Goal: Task Accomplishment & Management: Use online tool/utility

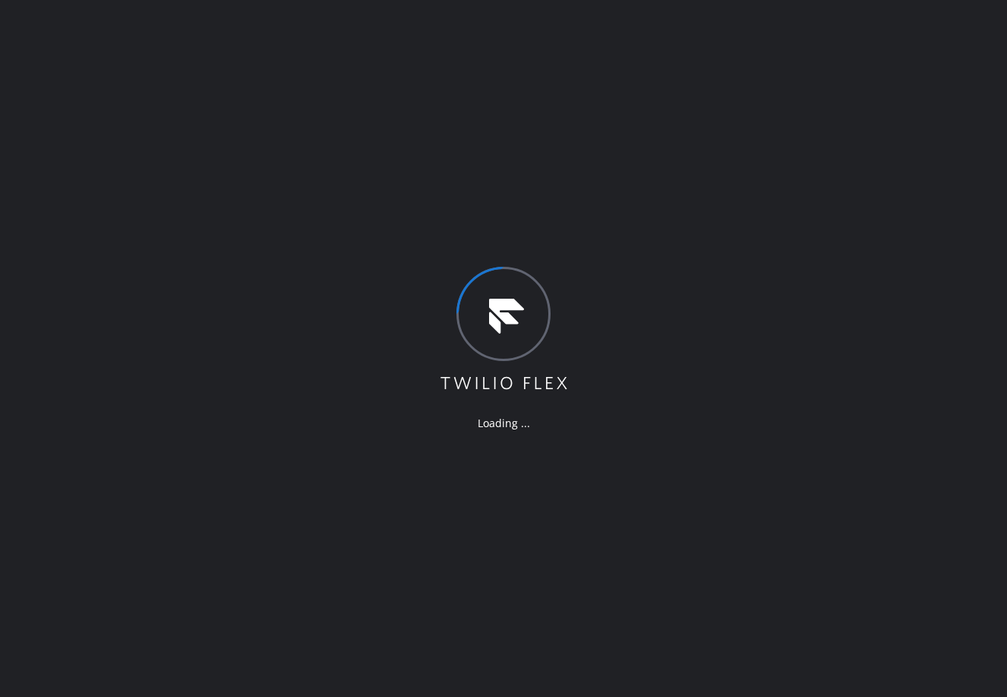
click at [612, 68] on div "Loading ..." at bounding box center [503, 348] width 1007 height 697
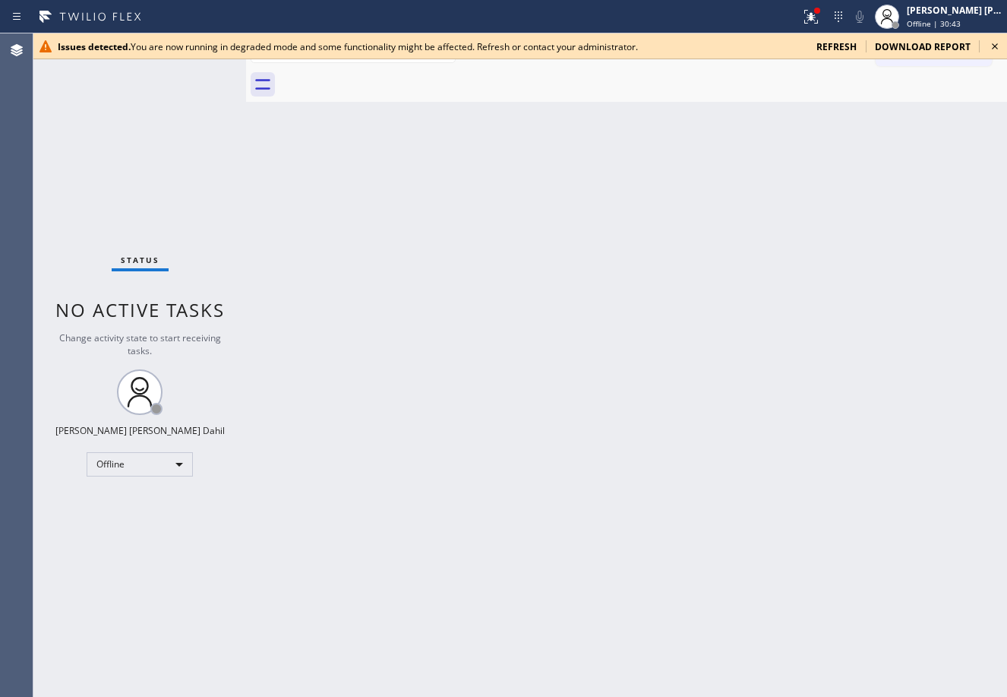
click at [993, 43] on icon at bounding box center [995, 46] width 18 height 18
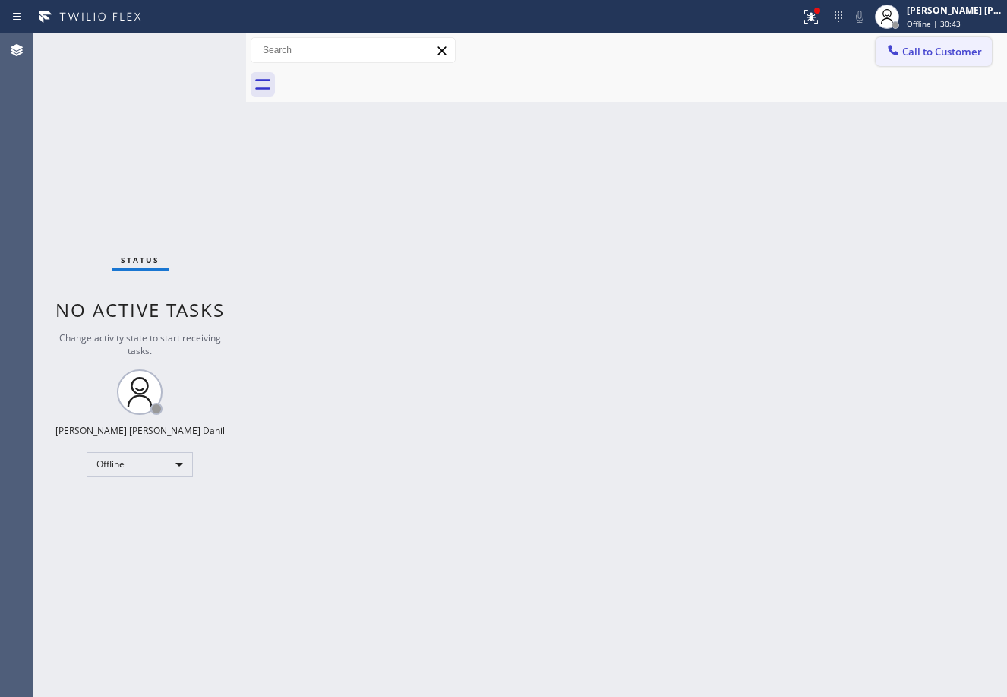
click at [930, 57] on span "Call to Customer" at bounding box center [942, 52] width 80 height 14
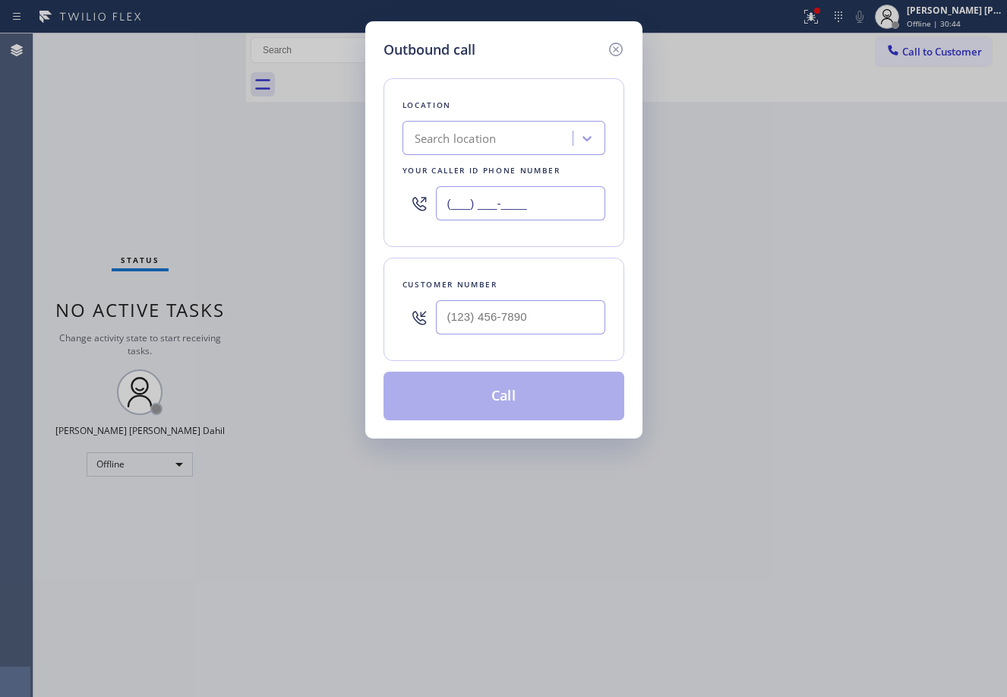
click at [520, 191] on input "(___) ___-____" at bounding box center [520, 203] width 169 height 34
paste input "818) 798-3325"
click at [509, 88] on div "Location Search location Your caller id phone number [PHONE_NUMBER]" at bounding box center [504, 162] width 241 height 169
click at [545, 204] on input "[PHONE_NUMBER]" at bounding box center [520, 203] width 169 height 34
type input "(___) ___-____"
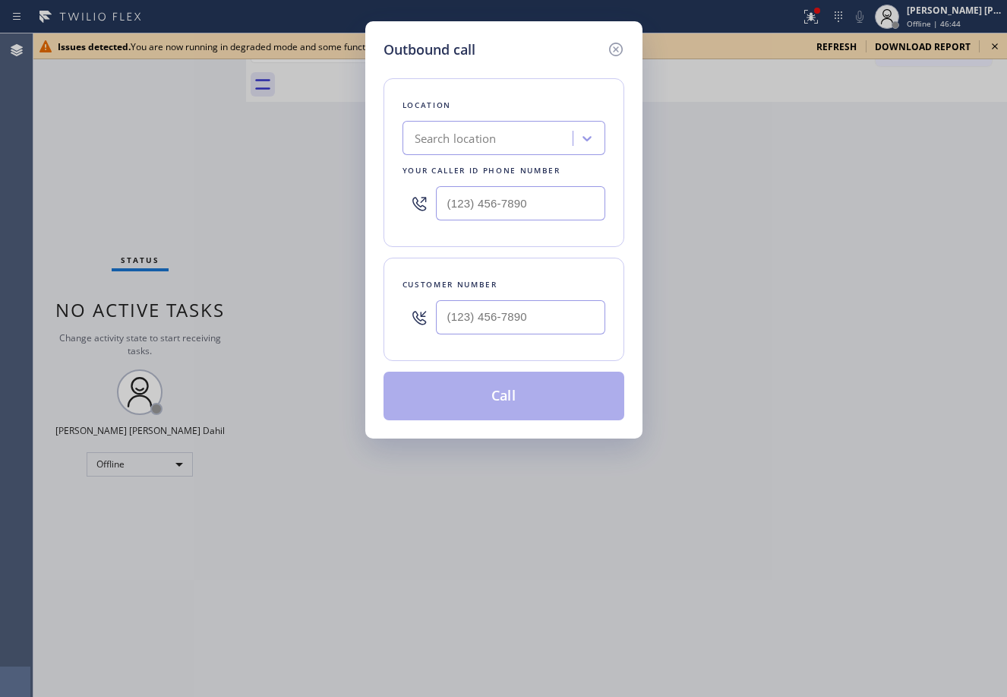
type input "(___) ___-____"
click at [612, 49] on icon at bounding box center [616, 49] width 18 height 18
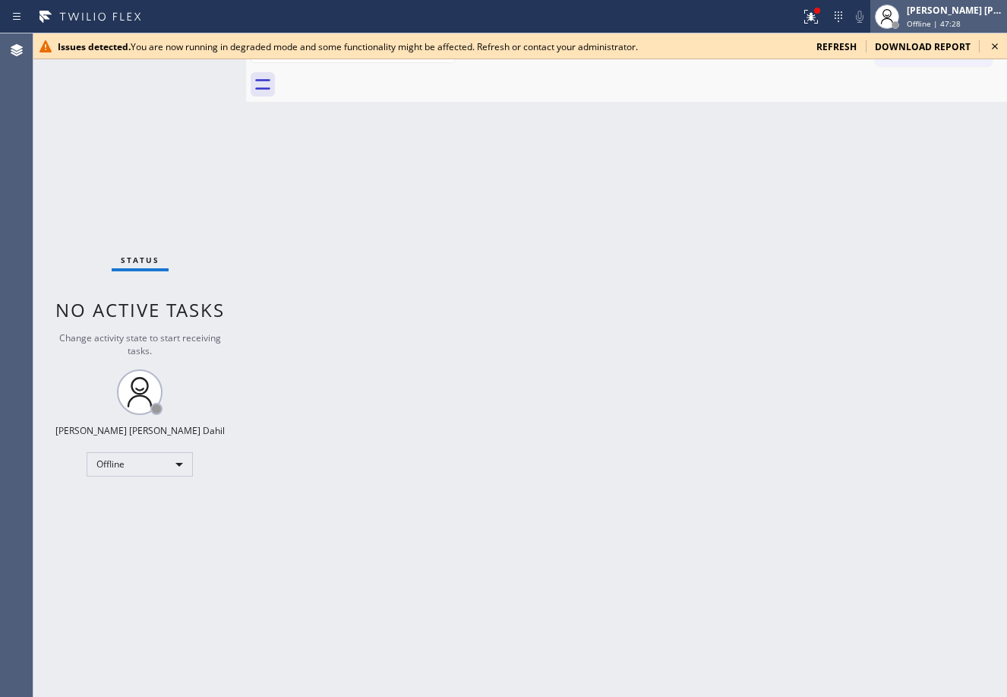
click at [934, 23] on span "Offline | 47:28" at bounding box center [934, 23] width 54 height 11
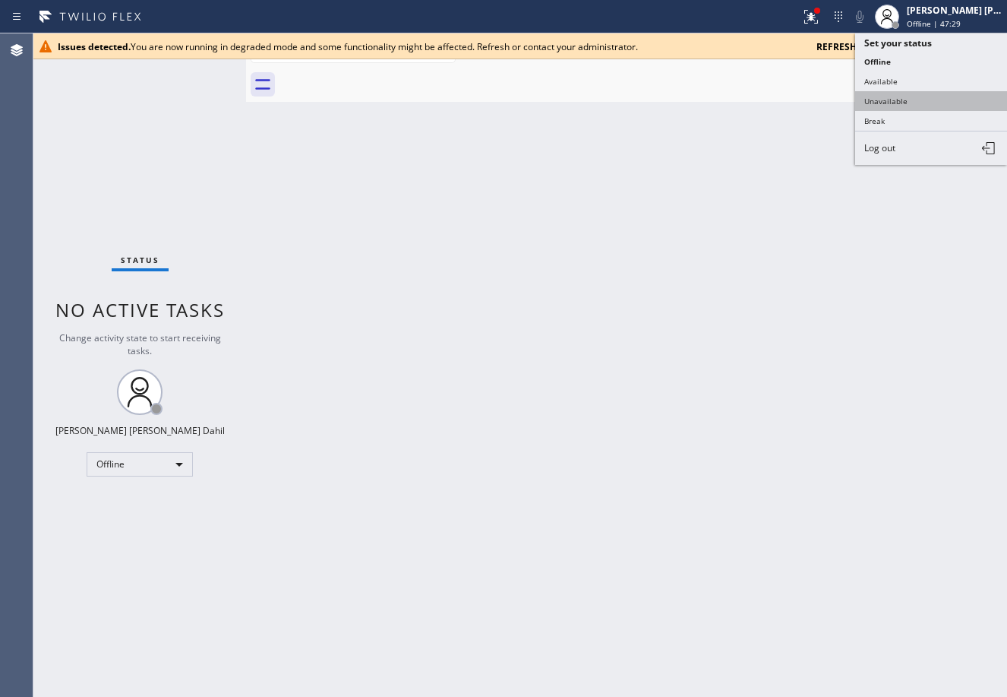
click at [910, 96] on button "Unavailable" at bounding box center [931, 101] width 152 height 20
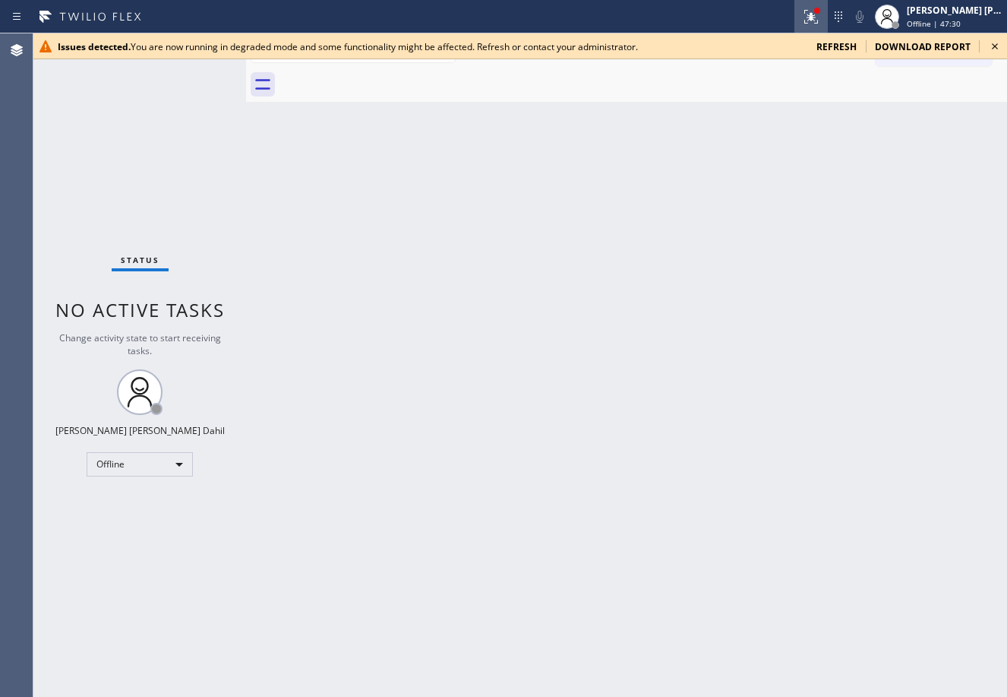
click at [820, 16] on icon at bounding box center [811, 17] width 18 height 18
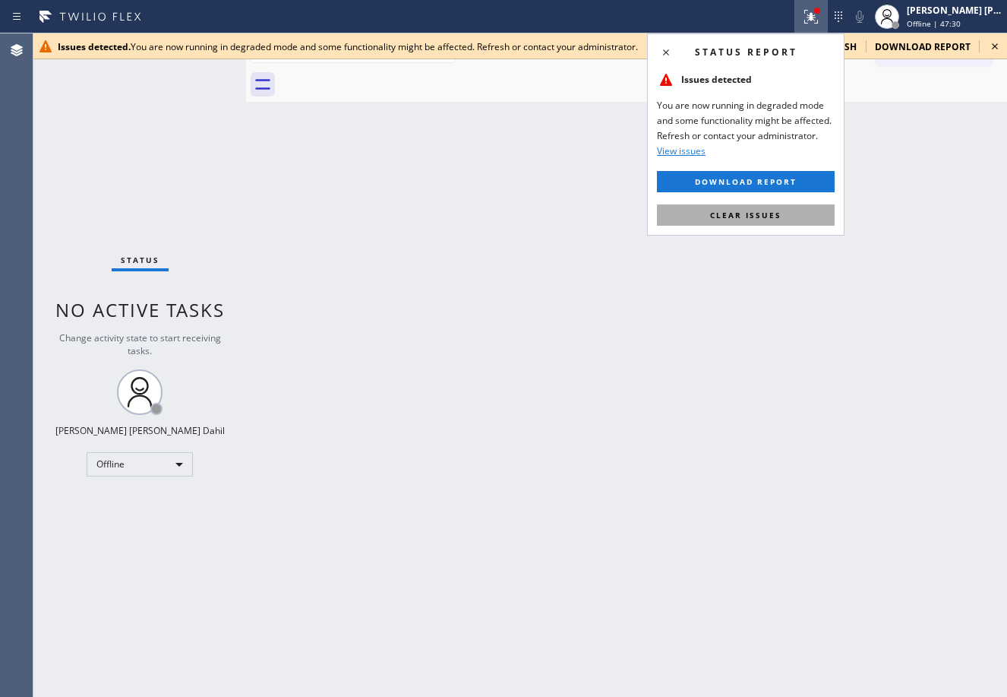
click at [771, 208] on button "Clear issues" at bounding box center [746, 214] width 178 height 21
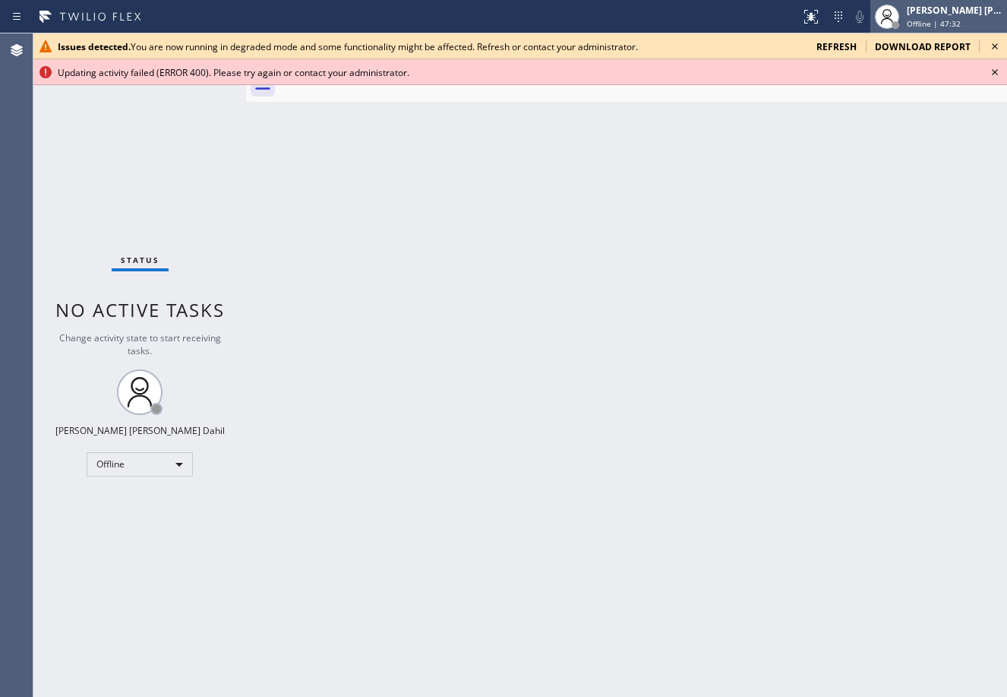
click at [936, 26] on span "Offline | 47:32" at bounding box center [934, 23] width 54 height 11
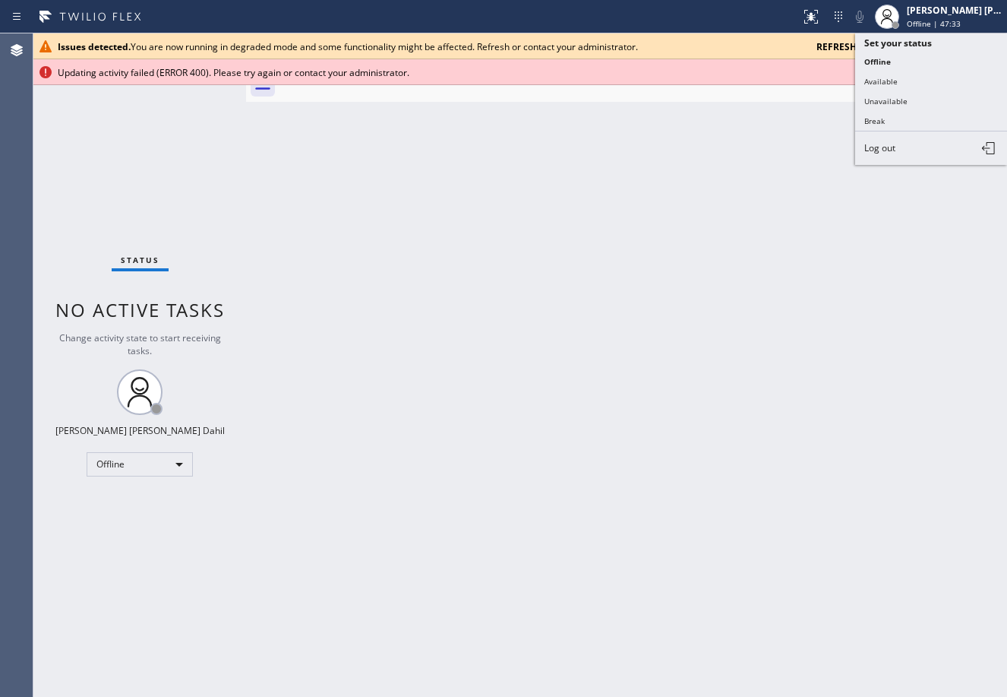
click at [897, 99] on button "Unavailable" at bounding box center [931, 101] width 152 height 20
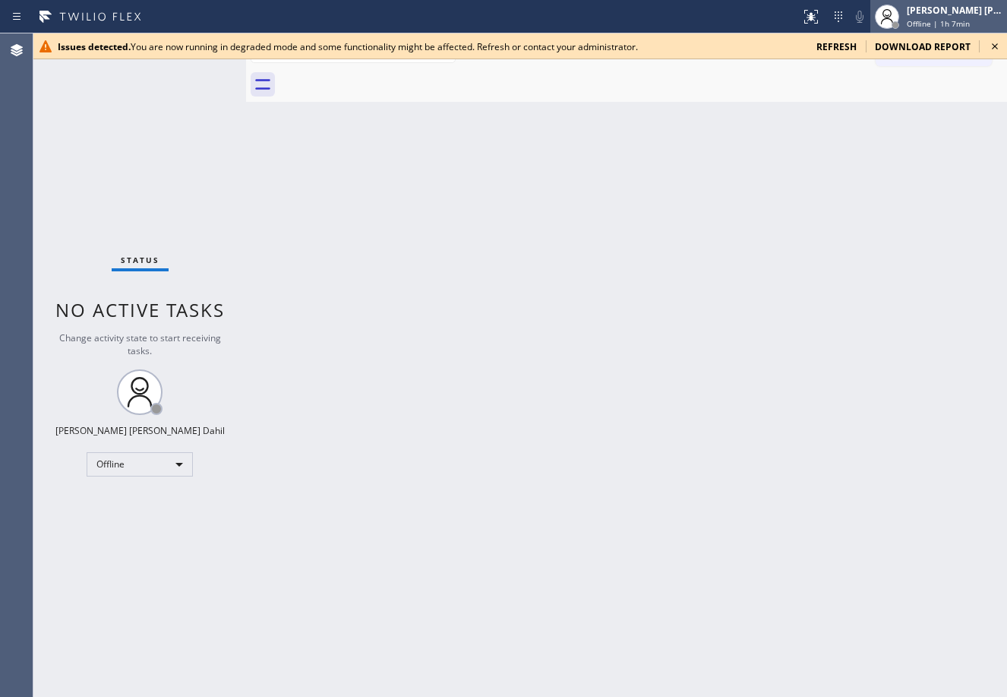
click at [952, 23] on span "Offline | 1h 7min" at bounding box center [938, 23] width 63 height 11
drag, startPoint x: 763, startPoint y: 192, endPoint x: 838, endPoint y: 139, distance: 92.1
click at [765, 193] on div "Back to Dashboard Change Sender ID Customers Technicians Select a contact Outbo…" at bounding box center [626, 364] width 761 height 663
click at [999, 47] on icon at bounding box center [995, 46] width 18 height 18
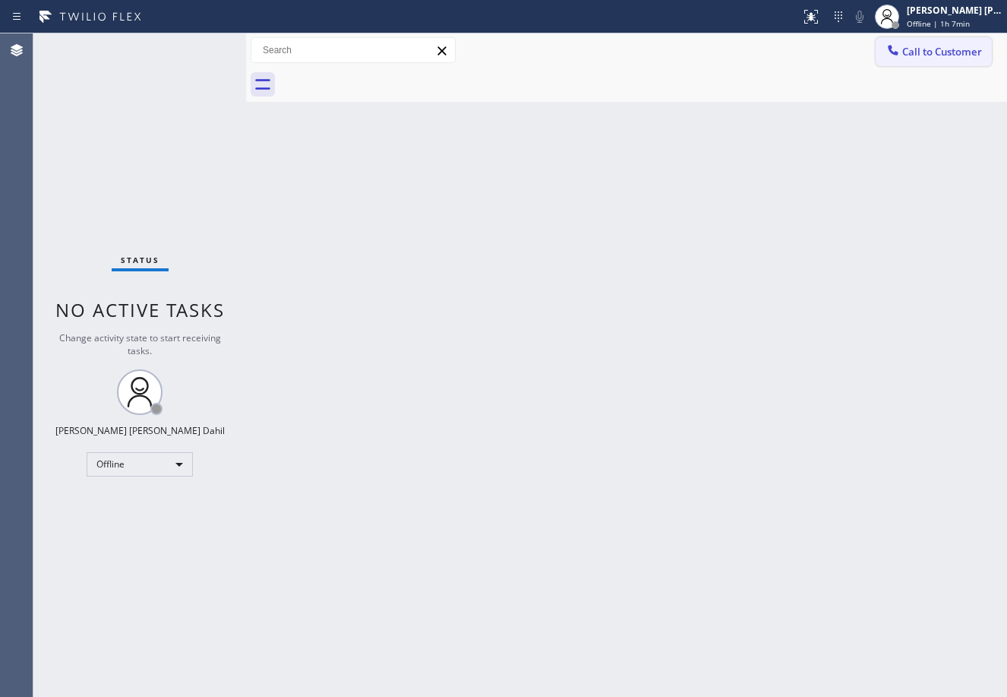
click at [953, 52] on span "Call to Customer" at bounding box center [942, 52] width 80 height 14
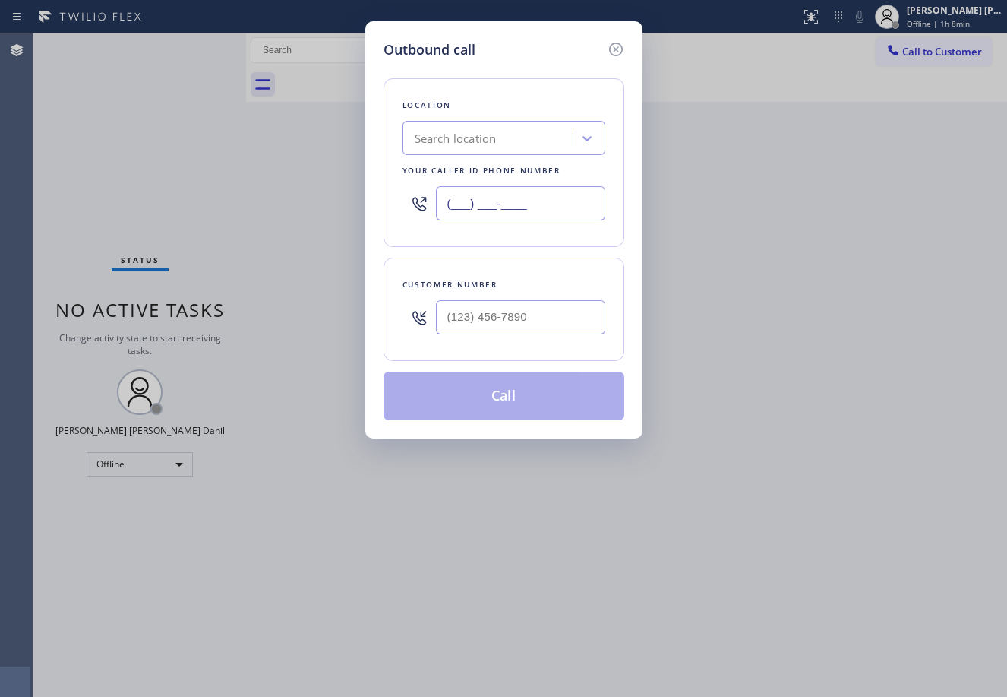
click at [533, 206] on input "(___) ___-____" at bounding box center [520, 203] width 169 height 34
paste input "786) 246-8520"
click at [545, 199] on input "[PHONE_NUMBER]" at bounding box center [520, 203] width 169 height 34
paste input "text"
click at [580, 248] on div "Location Search location Your caller id phone number [PHONE_NUMBER] Customer nu…" at bounding box center [504, 240] width 241 height 360
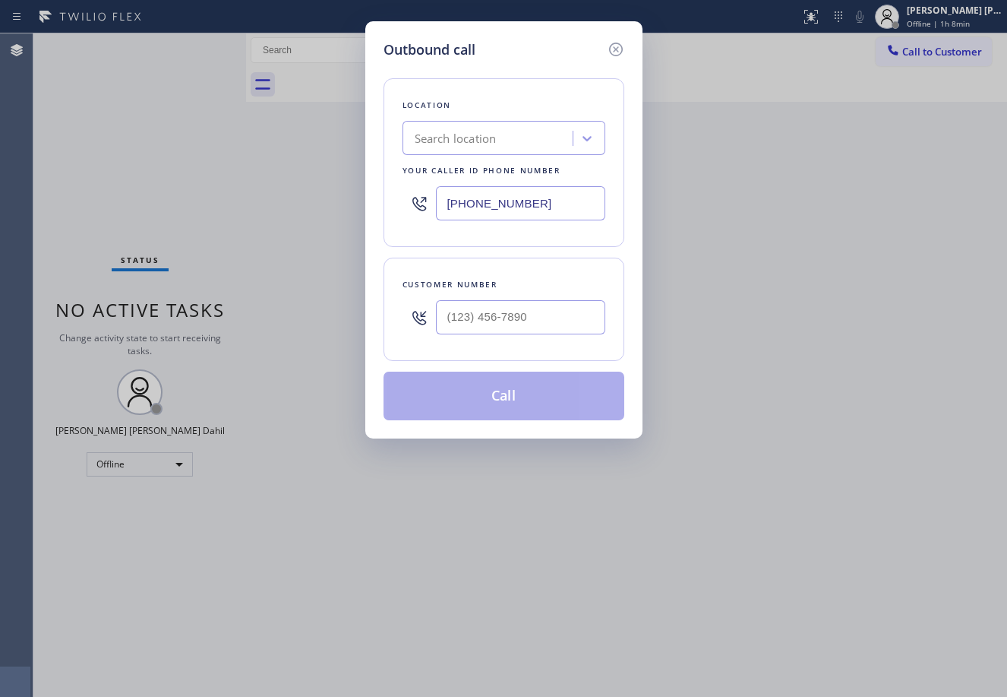
click at [561, 205] on input "[PHONE_NUMBER]" at bounding box center [520, 203] width 169 height 34
paste input "text"
click at [614, 256] on div "Location Search location Your caller id phone number [PHONE_NUMBER] Customer nu…" at bounding box center [504, 240] width 241 height 360
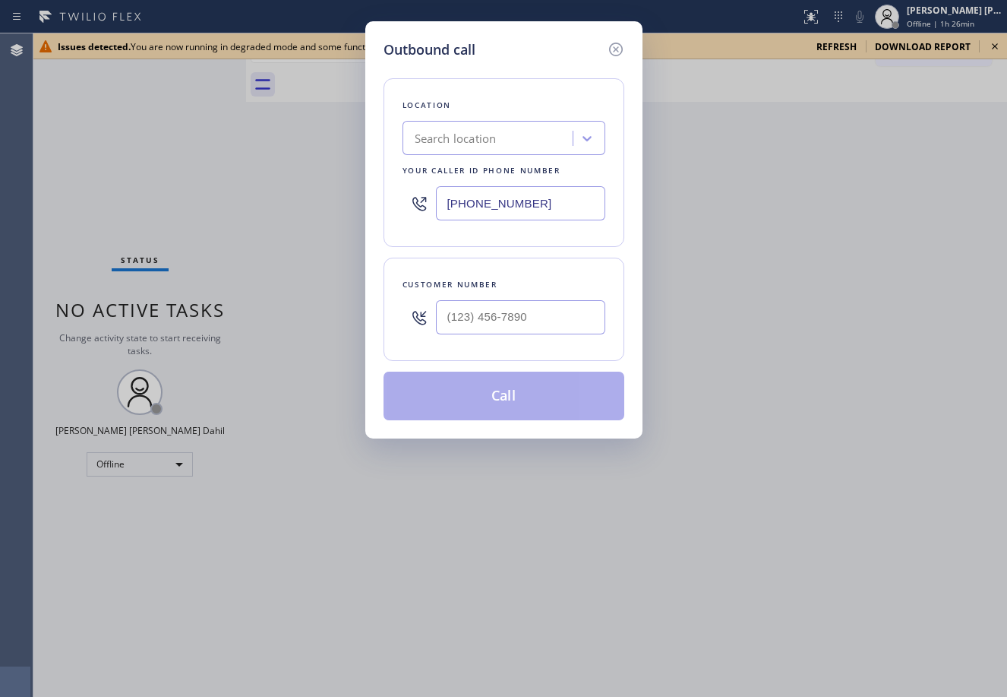
click at [508, 203] on input "[PHONE_NUMBER]" at bounding box center [520, 203] width 169 height 34
paste input "661) 344-1554"
click at [529, 254] on div "Location Search location Your caller id phone number [PHONE_NUMBER] Customer nu…" at bounding box center [504, 240] width 241 height 360
click at [623, 50] on icon at bounding box center [616, 49] width 18 height 18
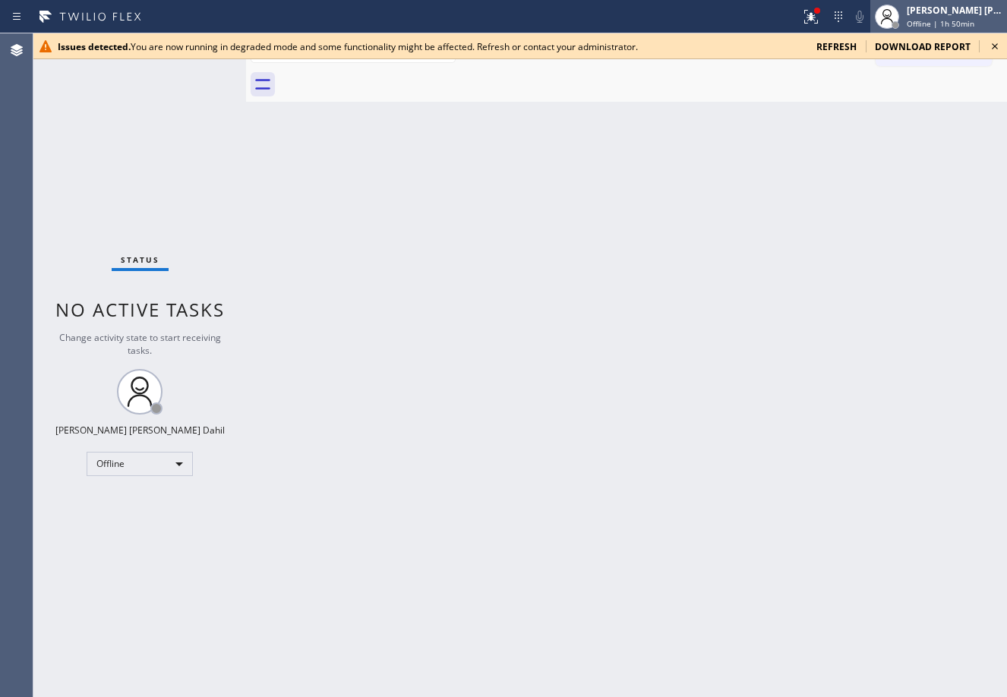
click at [930, 13] on div "[PERSON_NAME] [PERSON_NAME] Dahil" at bounding box center [955, 10] width 96 height 13
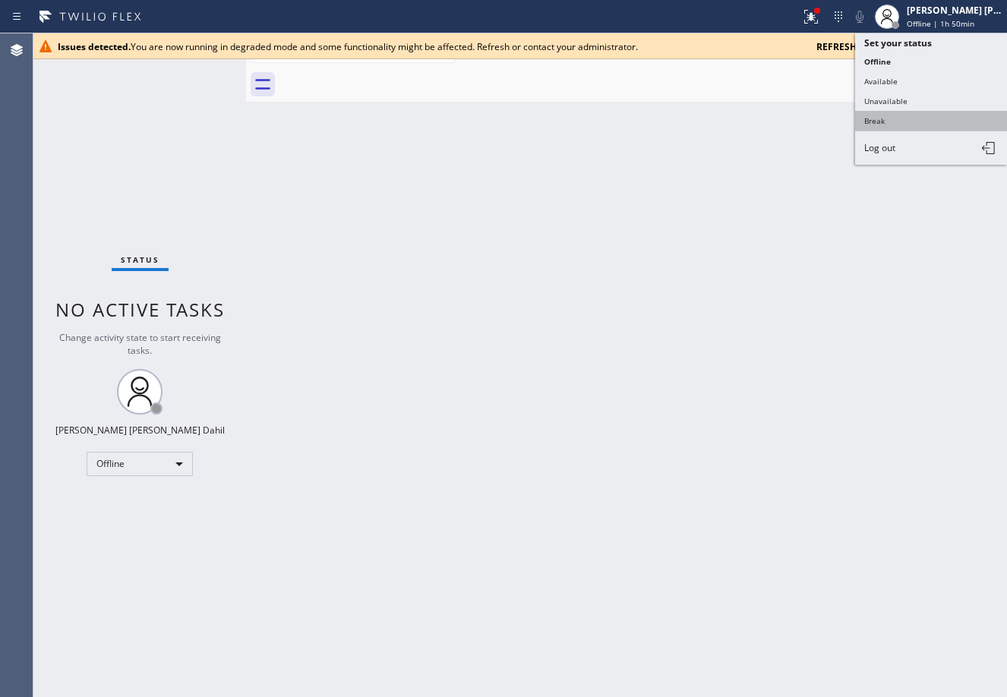
click at [898, 117] on button "Break" at bounding box center [931, 121] width 152 height 20
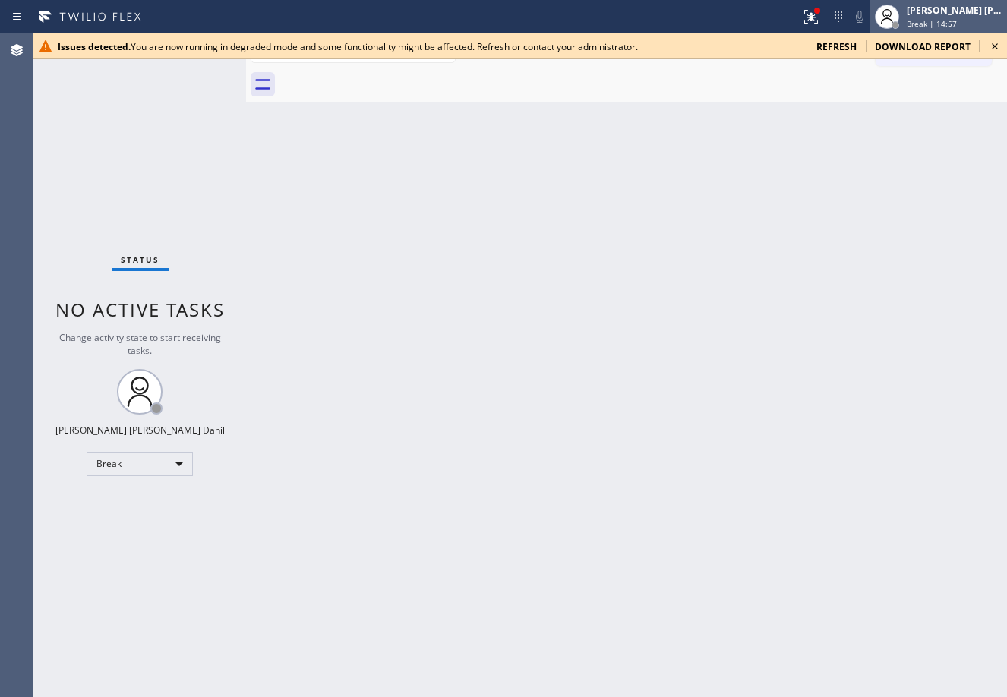
click at [941, 16] on div "[PERSON_NAME] [PERSON_NAME] Dahil" at bounding box center [955, 10] width 96 height 13
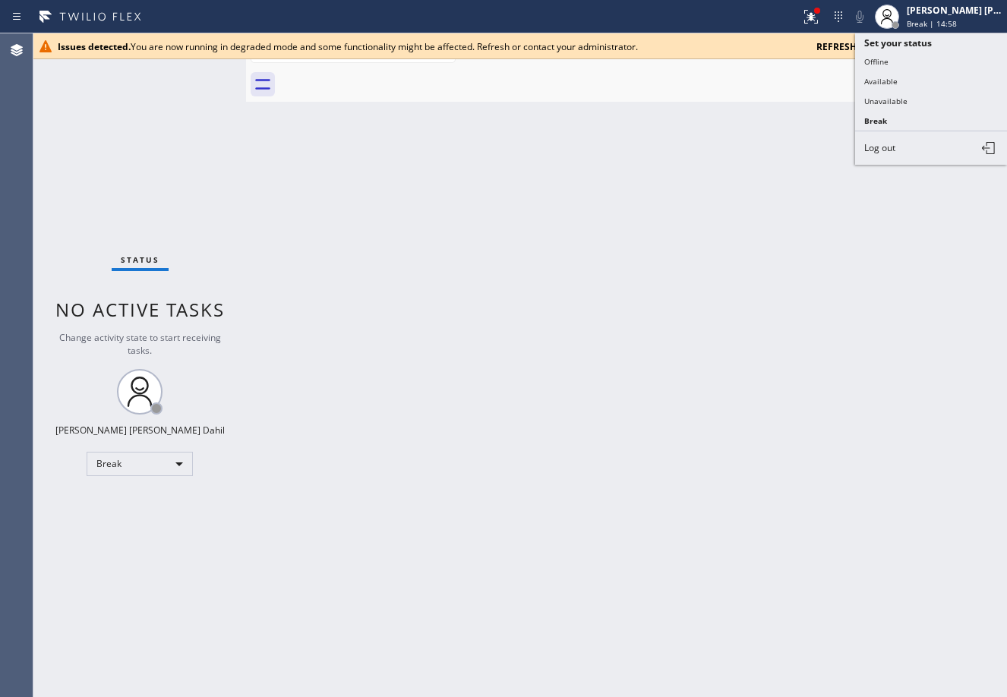
drag, startPoint x: 910, startPoint y: 101, endPoint x: 852, endPoint y: 37, distance: 86.6
click at [909, 101] on button "Unavailable" at bounding box center [931, 101] width 152 height 20
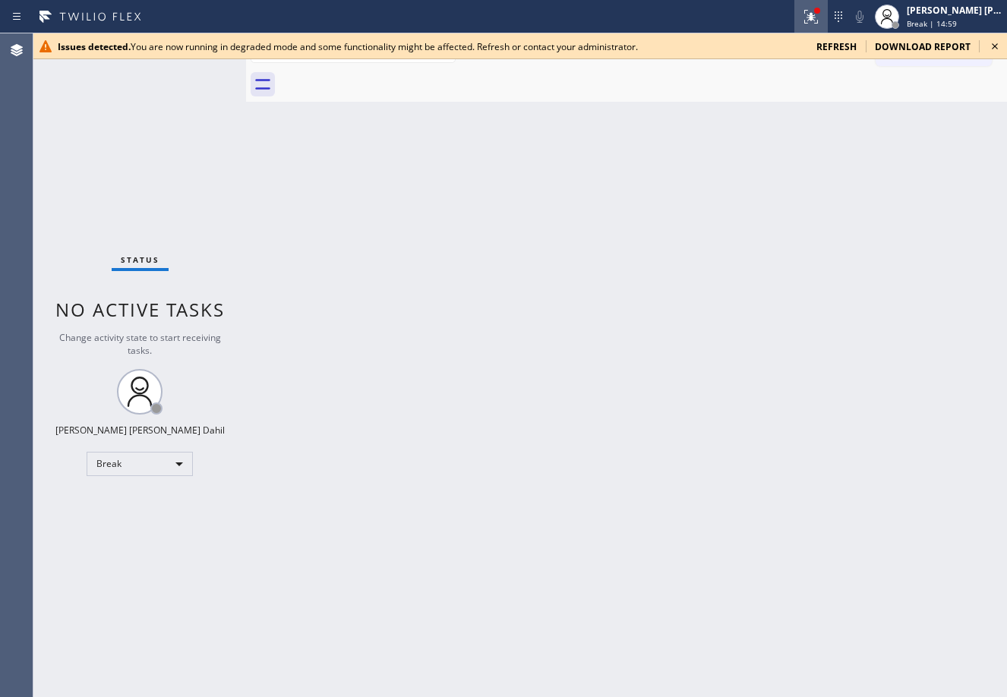
click at [820, 24] on icon at bounding box center [811, 17] width 18 height 18
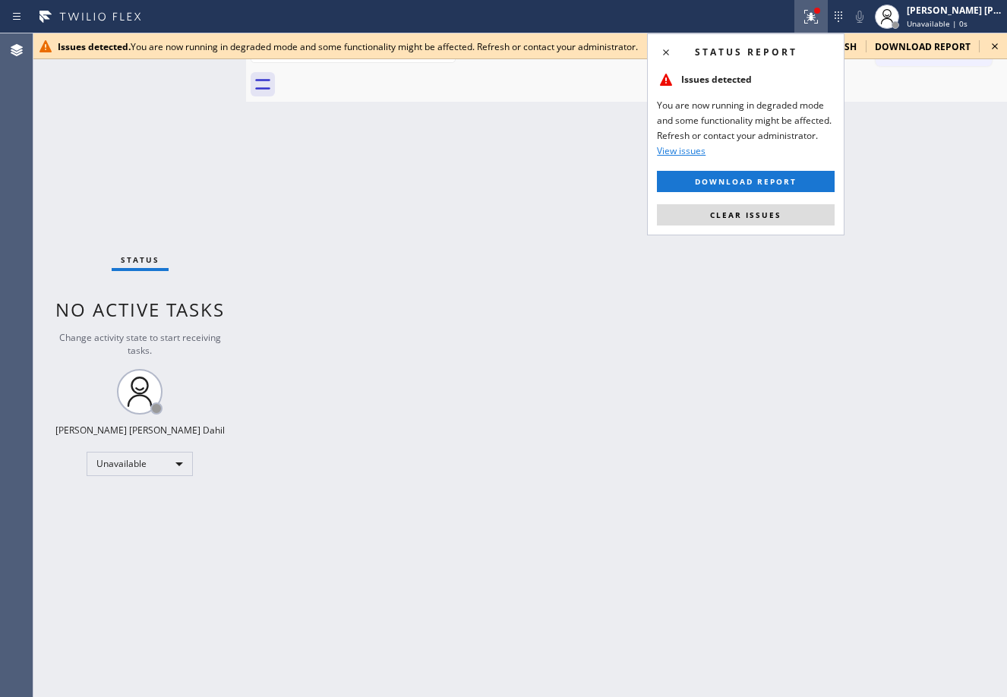
click at [788, 220] on button "Clear issues" at bounding box center [746, 214] width 178 height 21
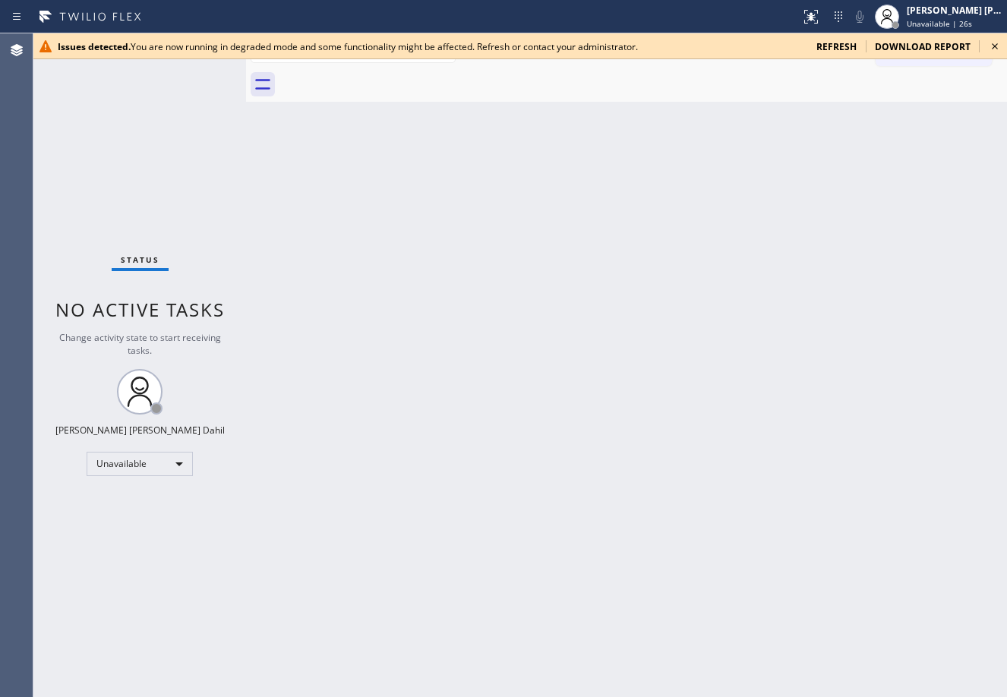
click at [535, 127] on div "Back to Dashboard Change Sender ID Customers Technicians Select a contact Outbo…" at bounding box center [626, 365] width 761 height 664
click at [934, 63] on button "Call to Customer" at bounding box center [934, 51] width 116 height 29
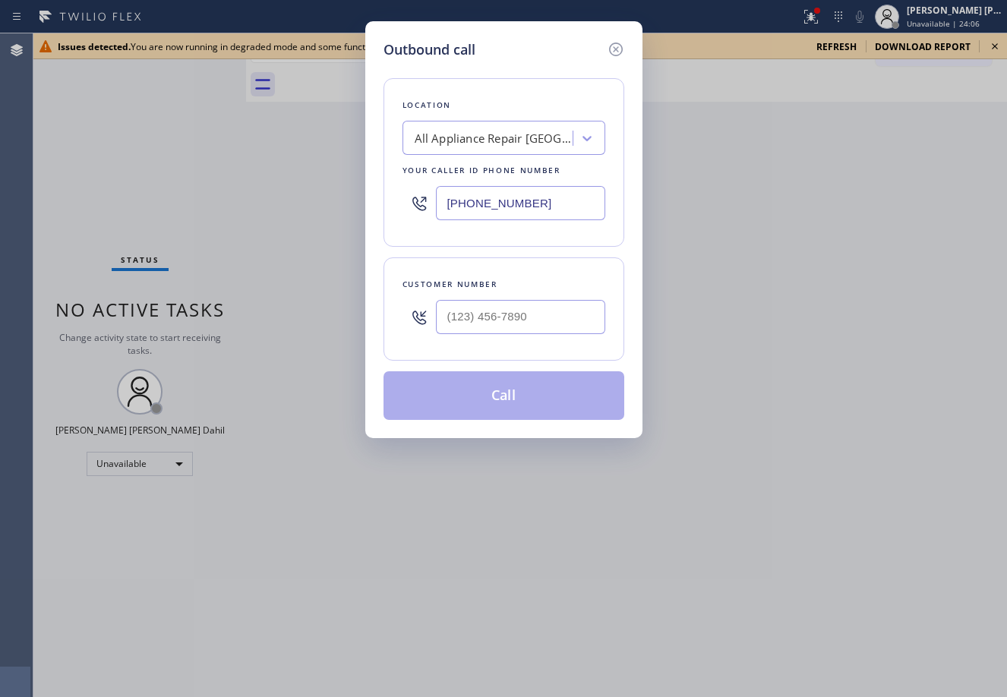
click at [548, 198] on input "[PHONE_NUMBER]" at bounding box center [520, 203] width 169 height 34
click at [511, 198] on input "(623) 414-____" at bounding box center [520, 203] width 169 height 34
type input "[PHONE_NUMBER]"
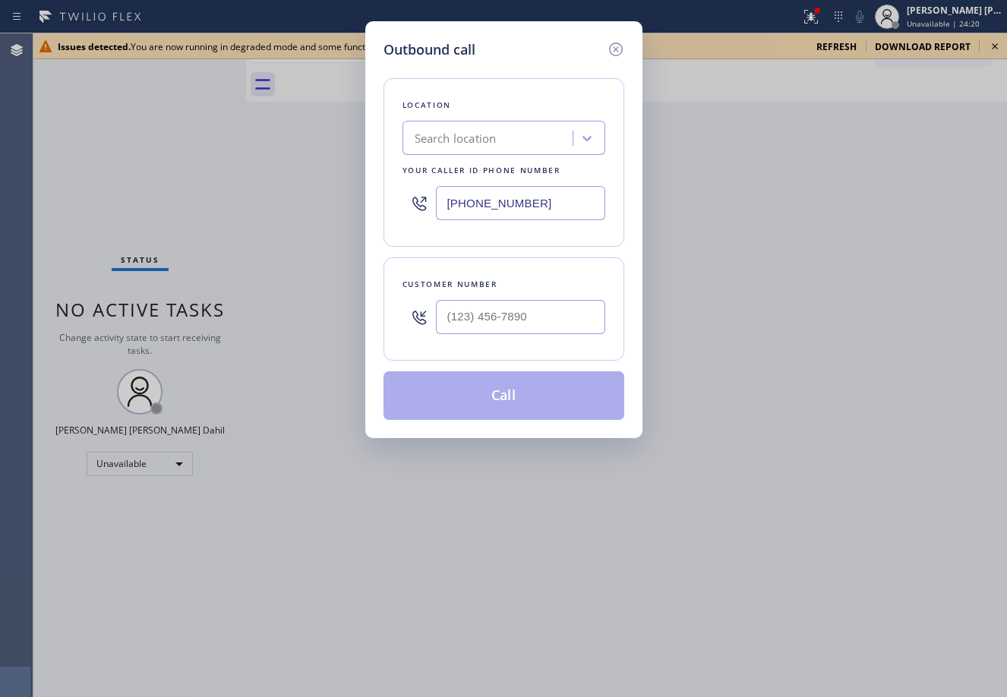
click at [318, 134] on div "Outbound call Location Search location Your caller id phone number [PHONE_NUMBE…" at bounding box center [503, 348] width 1007 height 697
click at [621, 50] on icon at bounding box center [615, 50] width 14 height 14
